Goal: Find specific page/section: Find specific page/section

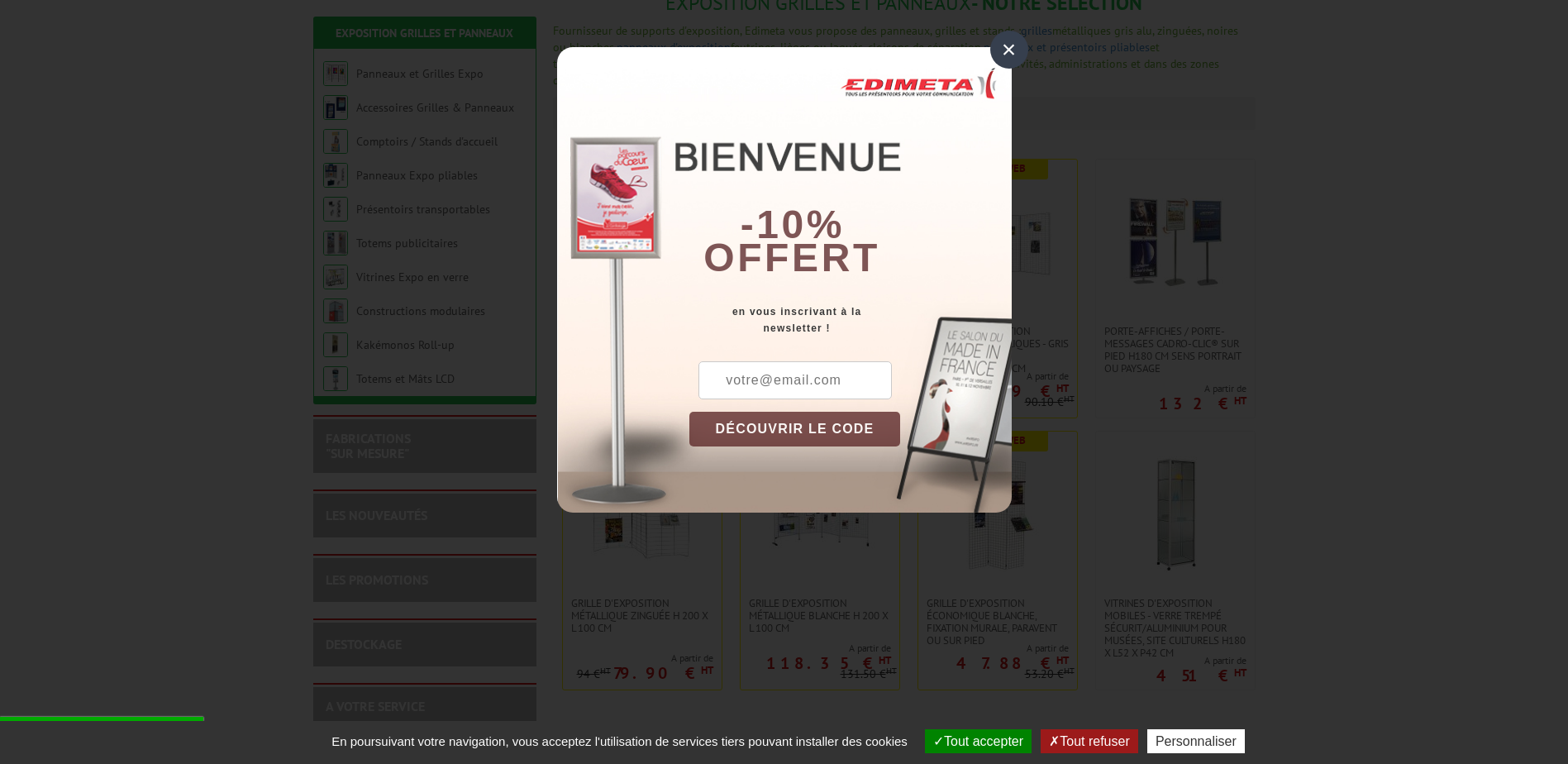
scroll to position [248, 0]
click at [1003, 42] on div "×" at bounding box center [1009, 49] width 38 height 38
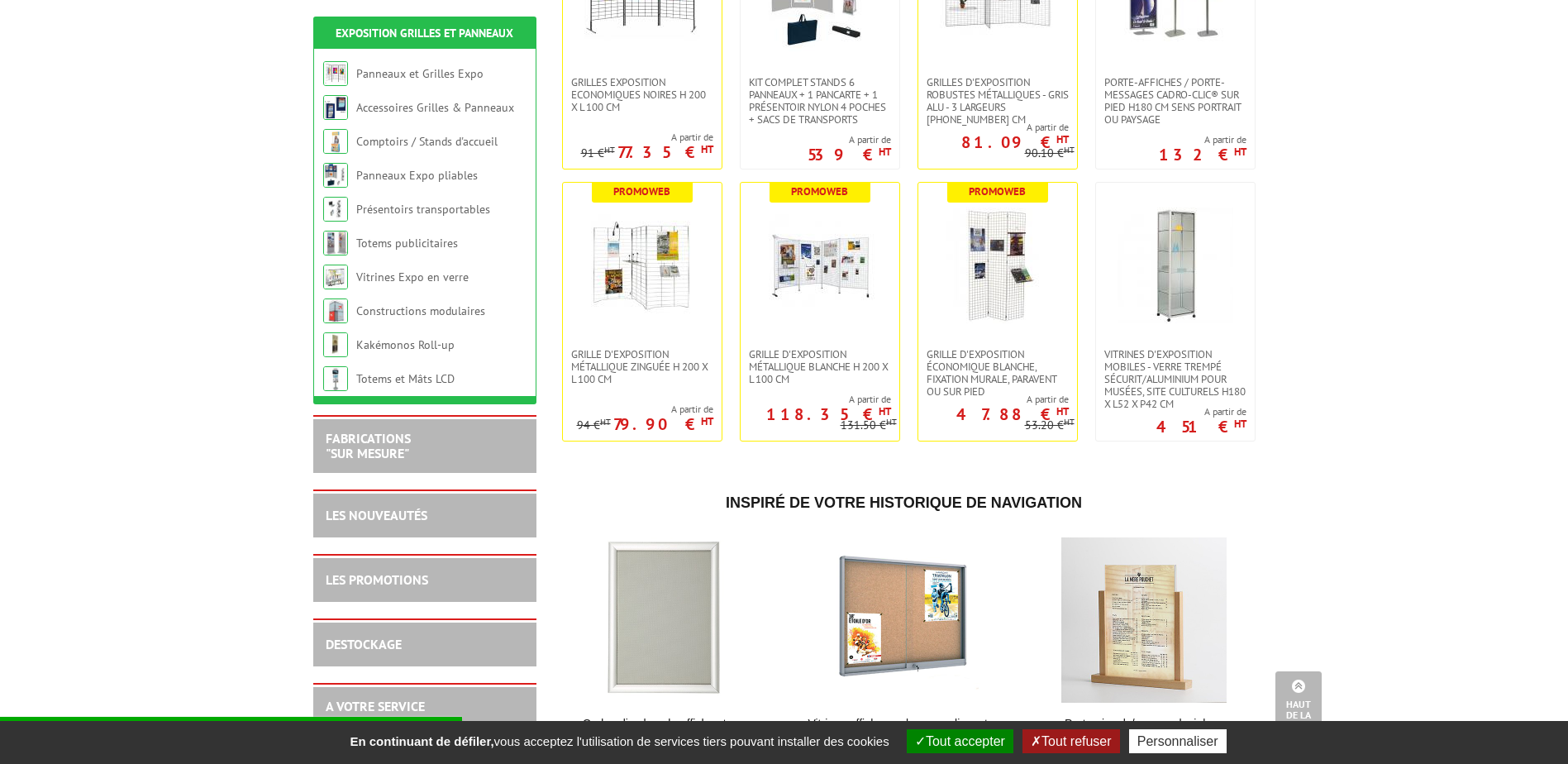
scroll to position [579, 0]
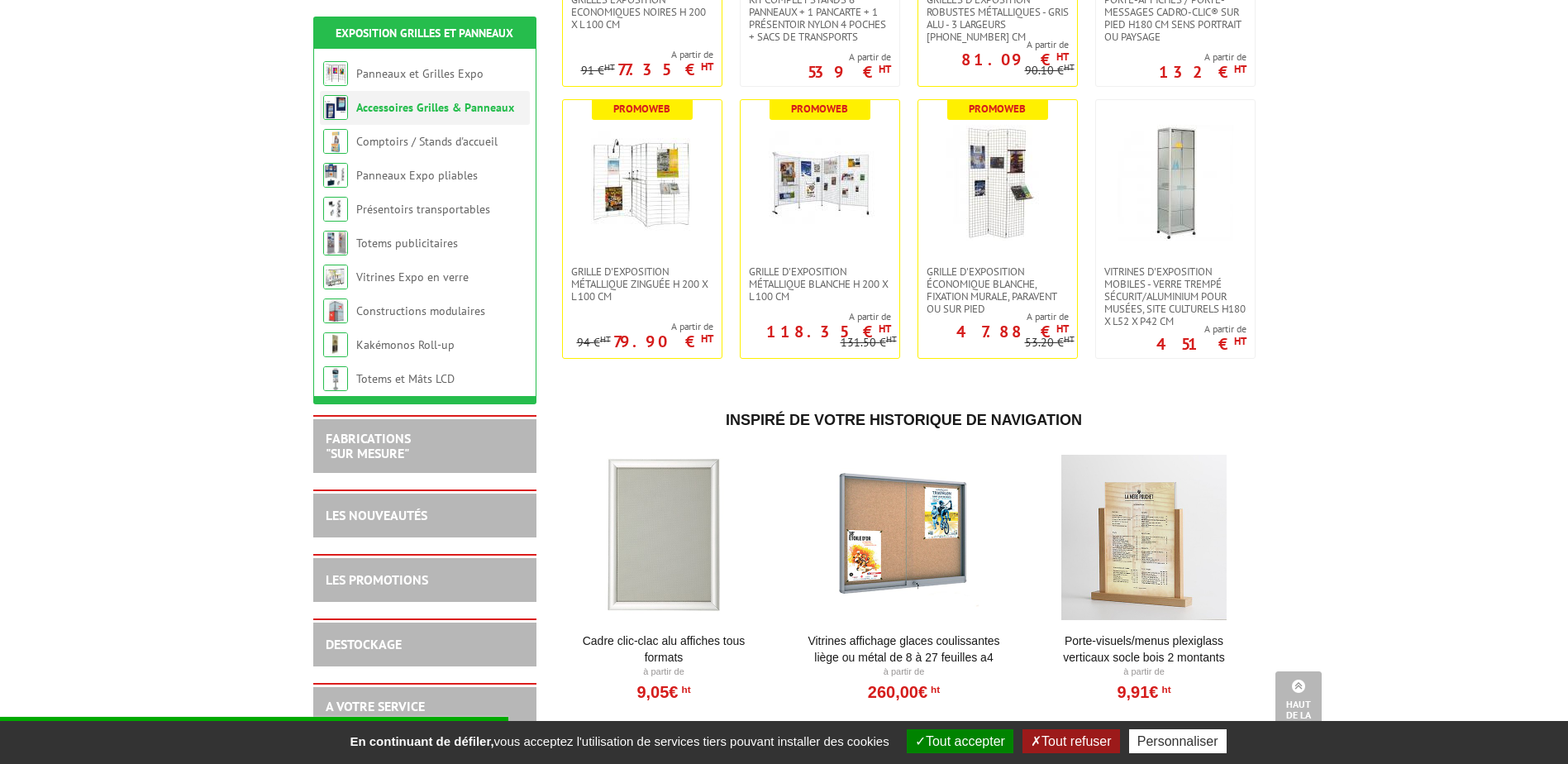
click at [425, 118] on li "Accessoires Grilles & Panneaux" at bounding box center [425, 108] width 210 height 34
click at [426, 107] on link "Accessoires Grilles & Panneaux" at bounding box center [435, 108] width 158 height 15
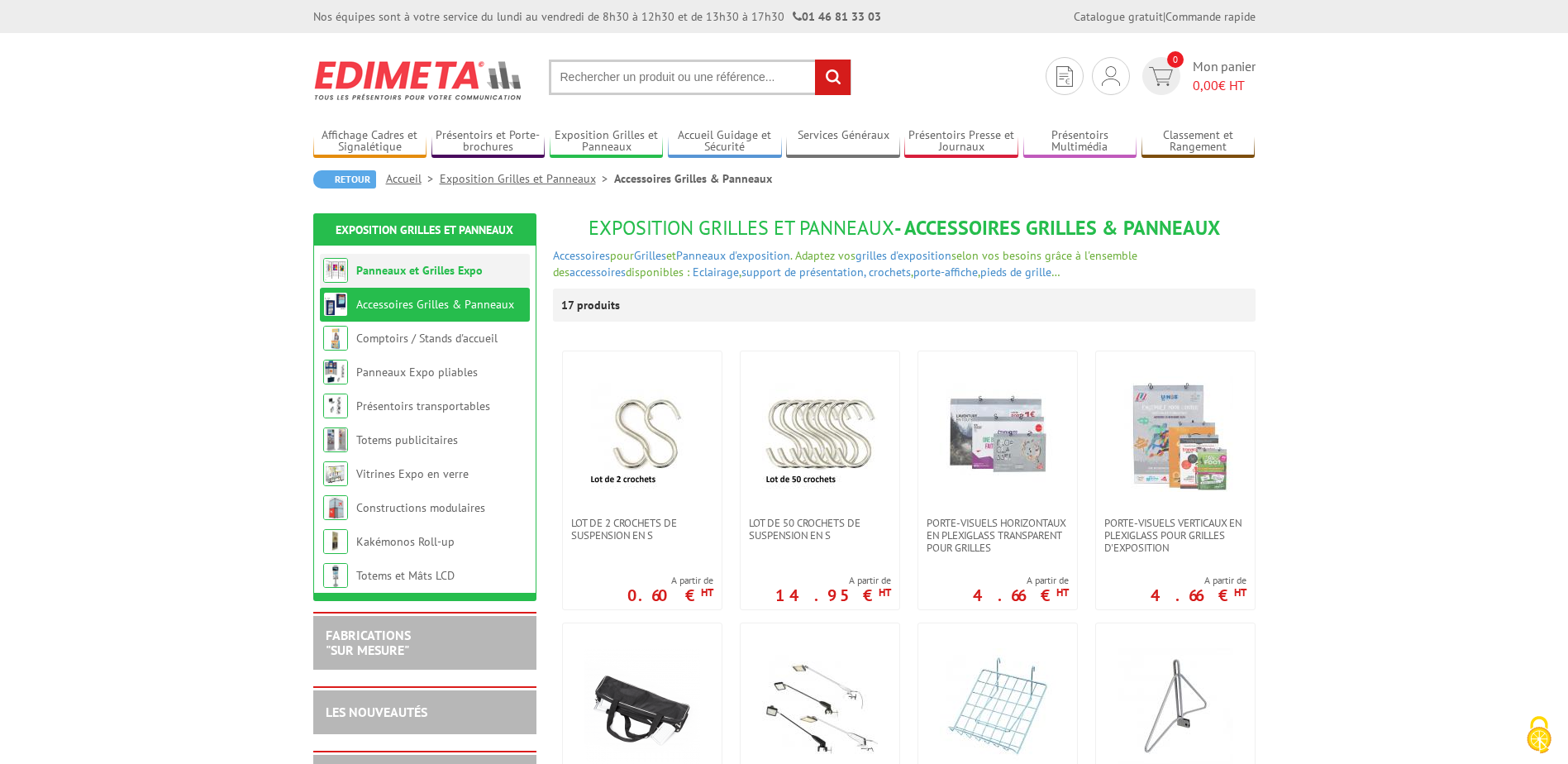
click at [393, 268] on link "Panneaux et Grilles Expo" at bounding box center [419, 271] width 126 height 15
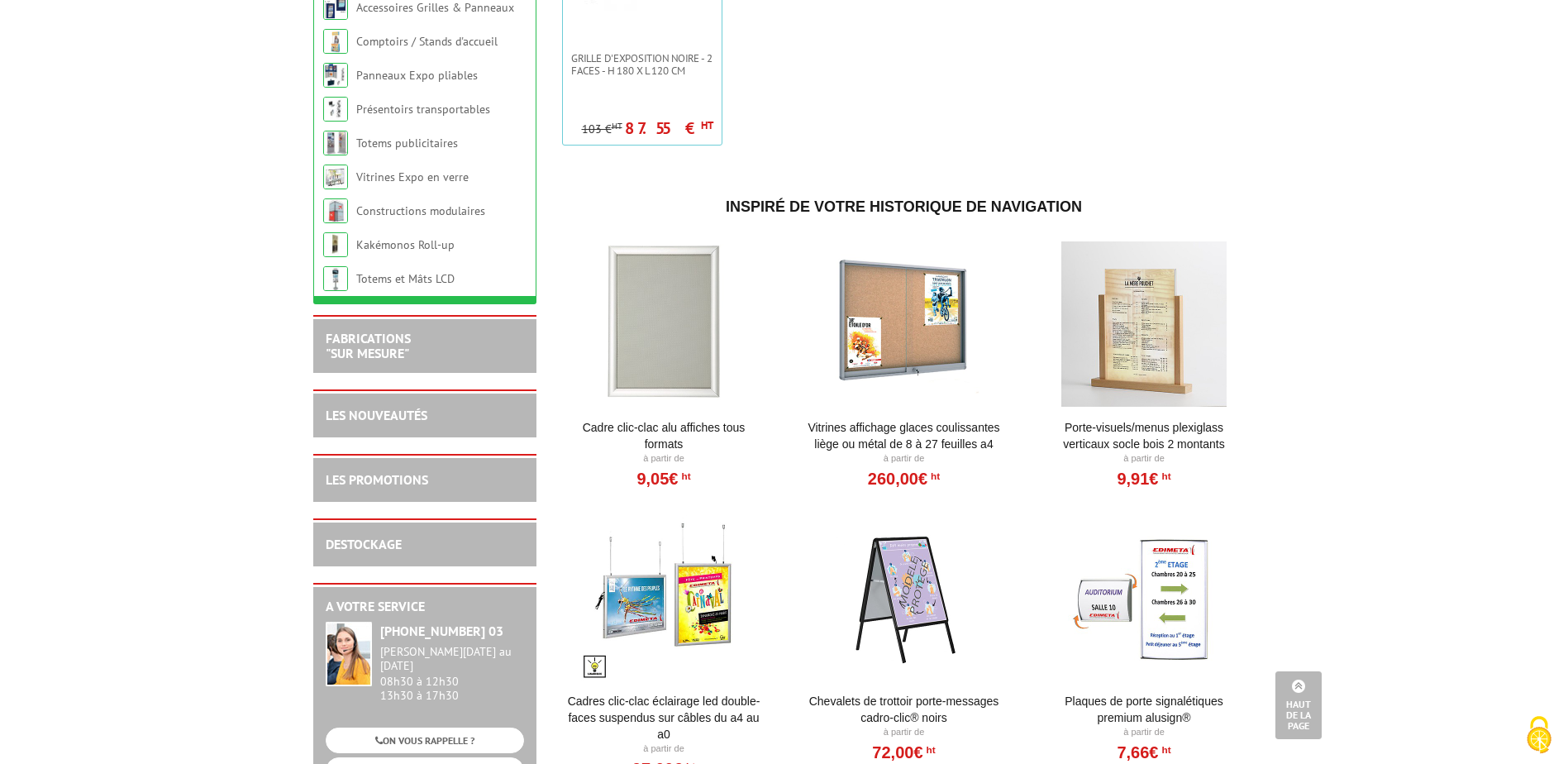
scroll to position [1240, 0]
